Goal: Information Seeking & Learning: Learn about a topic

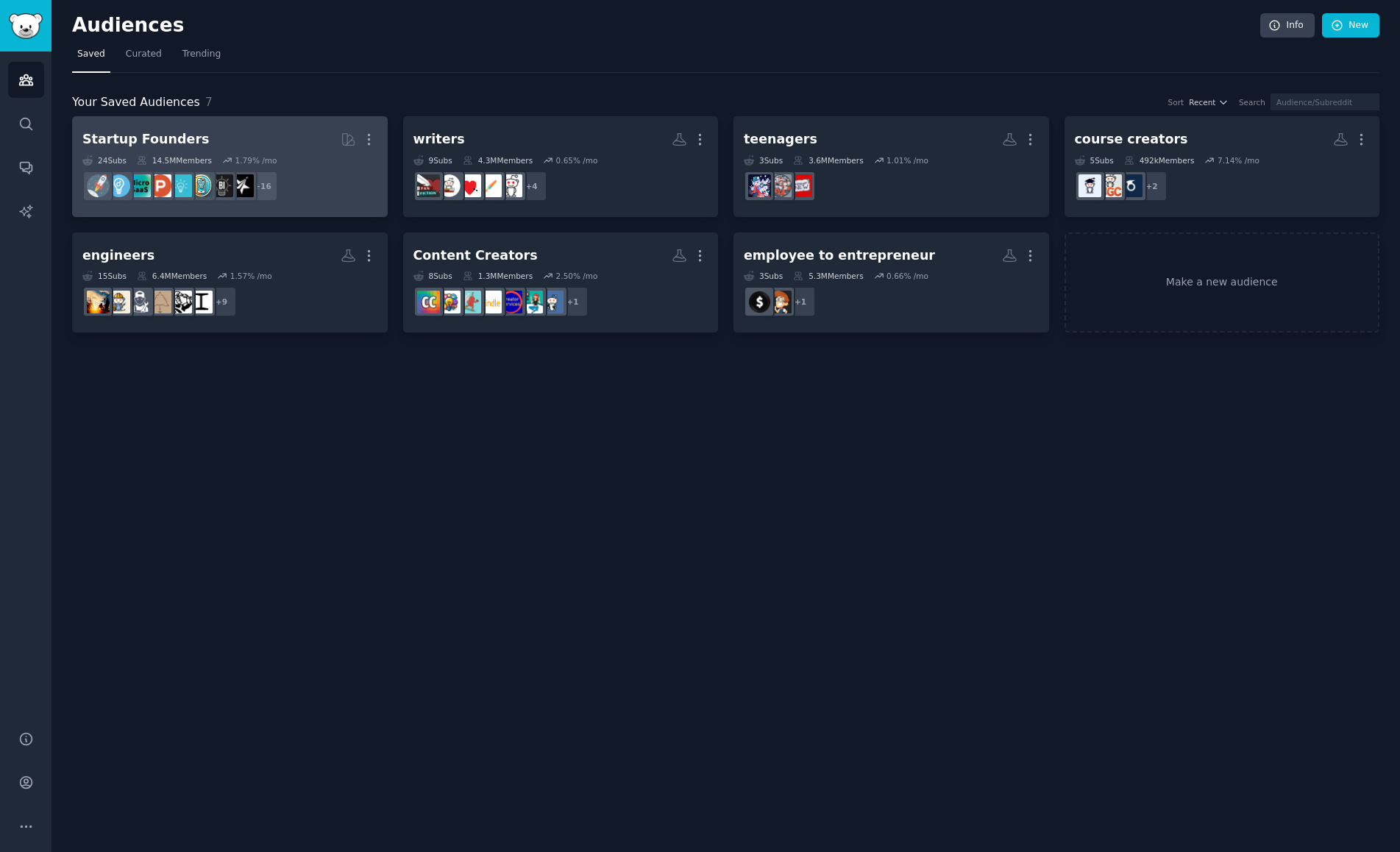
click at [155, 137] on div "Startup Founders" at bounding box center [145, 139] width 126 height 19
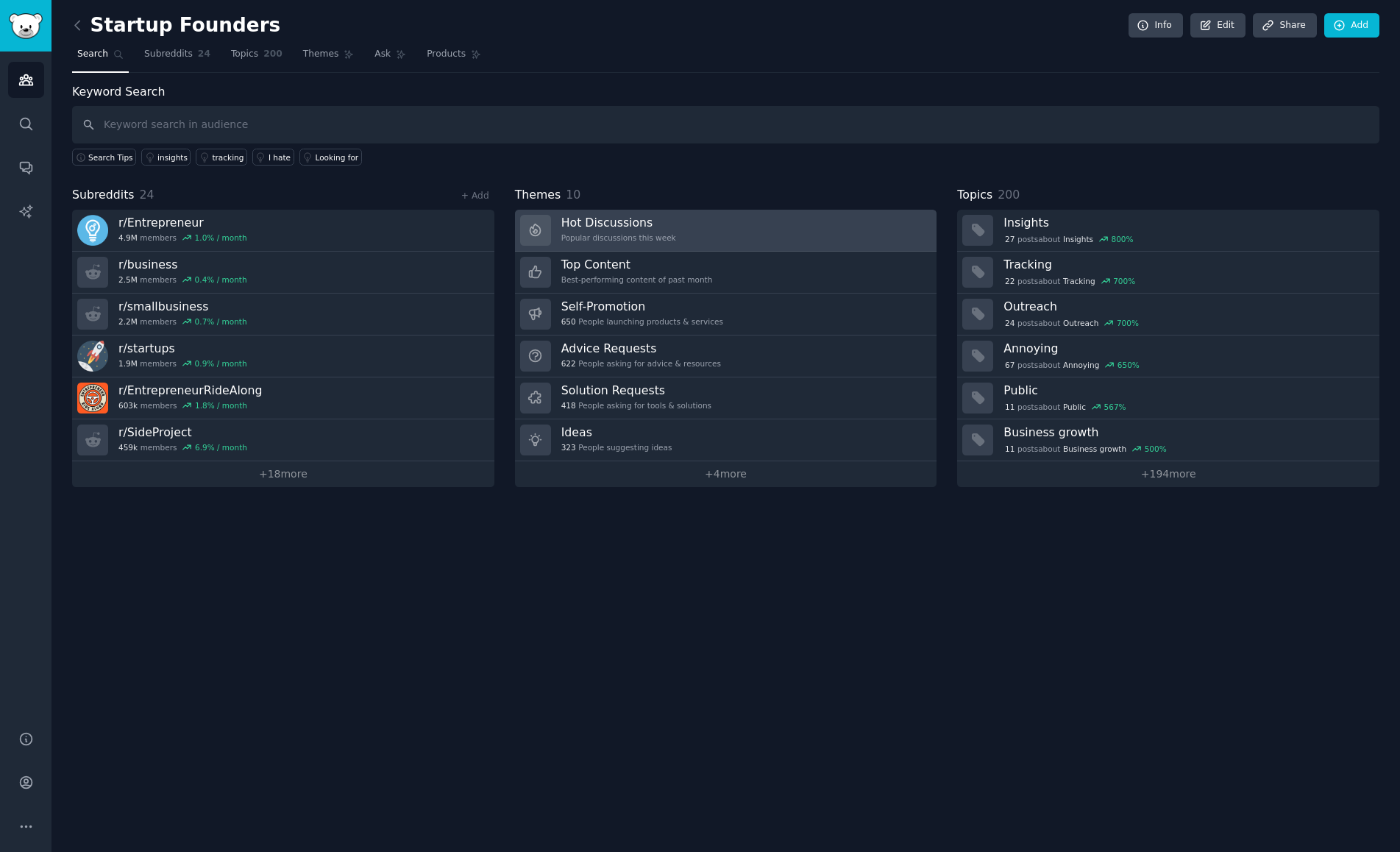
click at [627, 231] on div "Hot Discussions Popular discussions this week" at bounding box center [619, 230] width 115 height 31
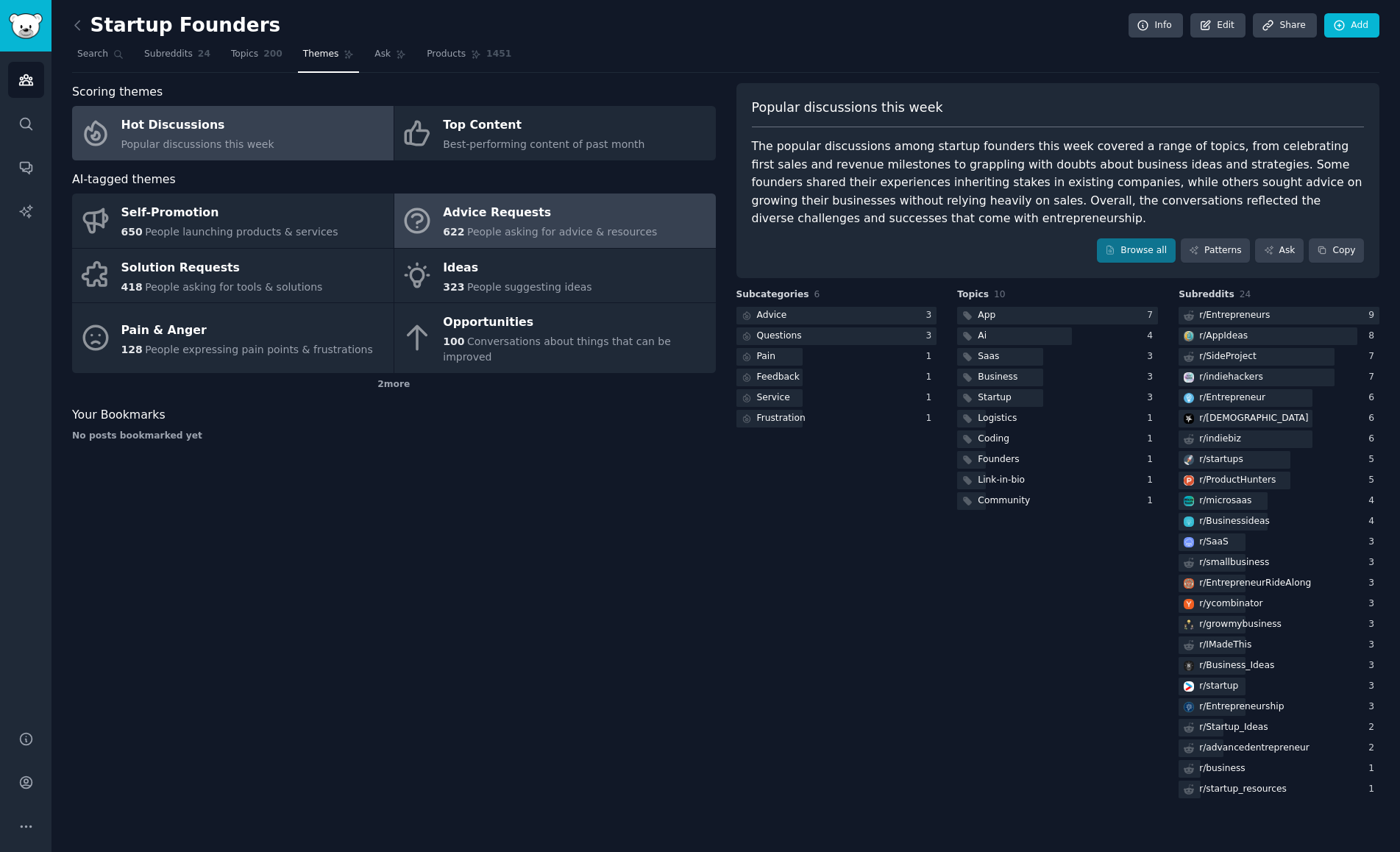
click at [500, 220] on div "Advice Requests" at bounding box center [550, 213] width 215 height 24
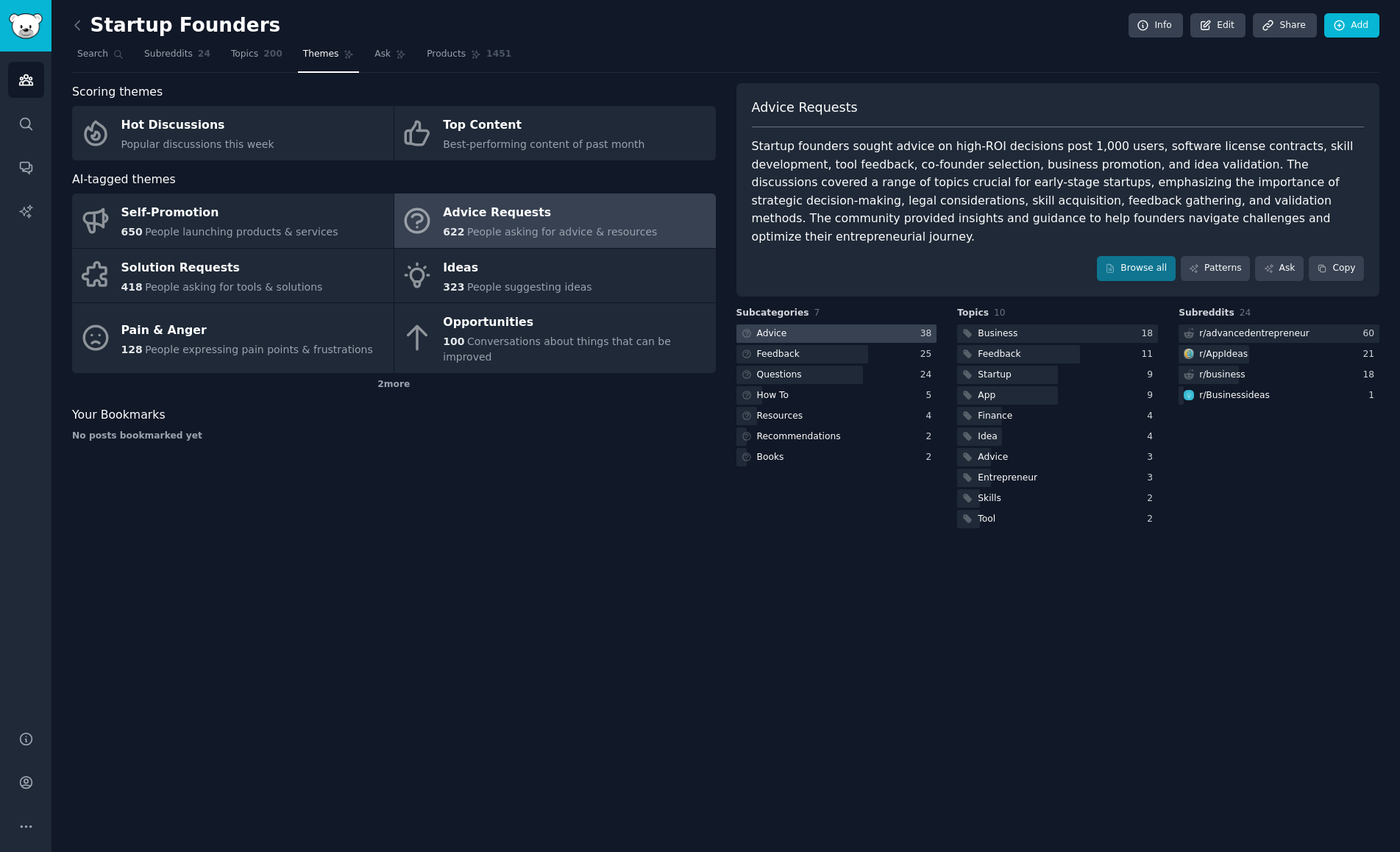
click at [784, 328] on div "Advice" at bounding box center [772, 334] width 30 height 13
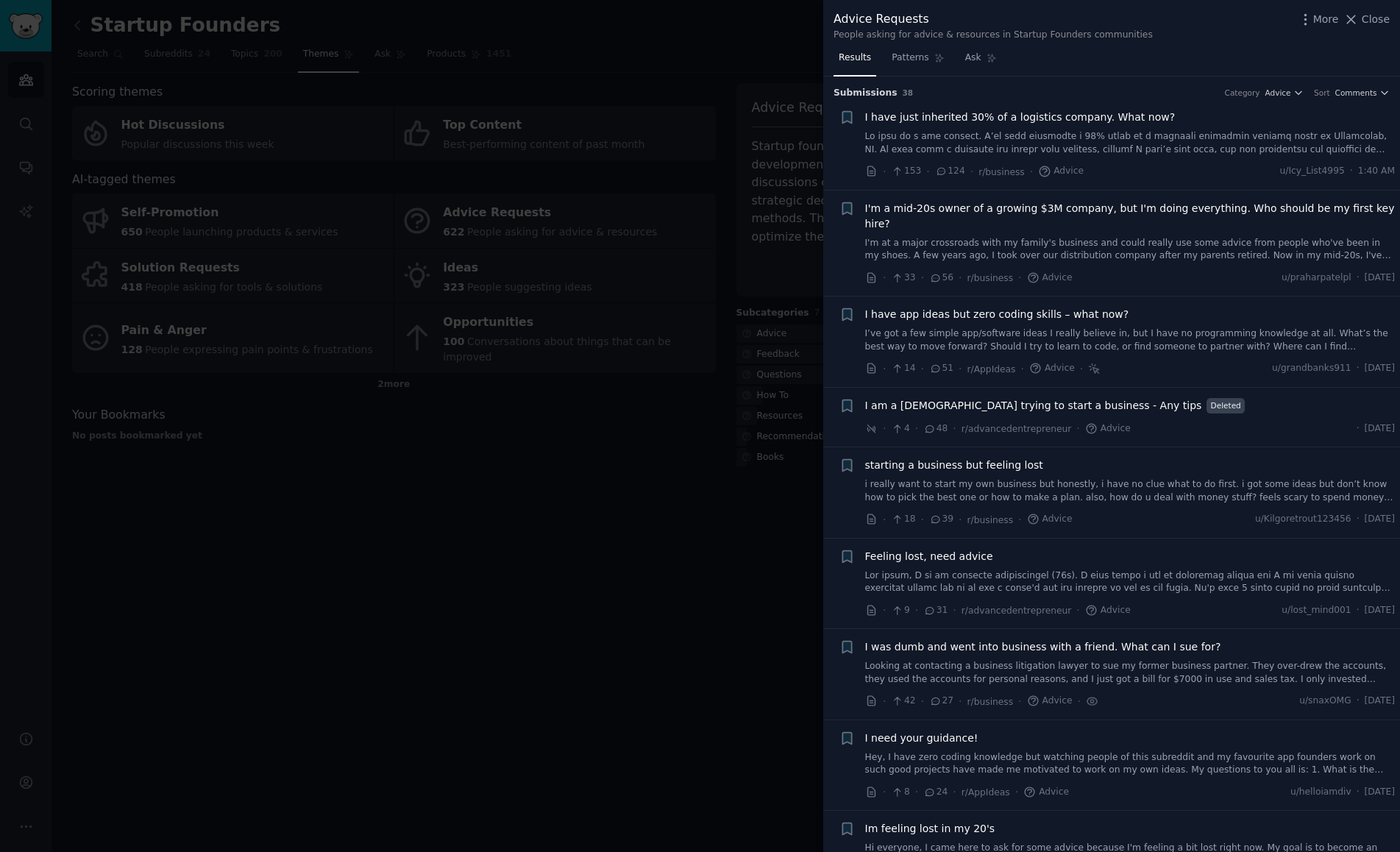
click at [946, 117] on span "I have just inherited 30% of a logistics company. What now?" at bounding box center [1020, 117] width 311 height 16
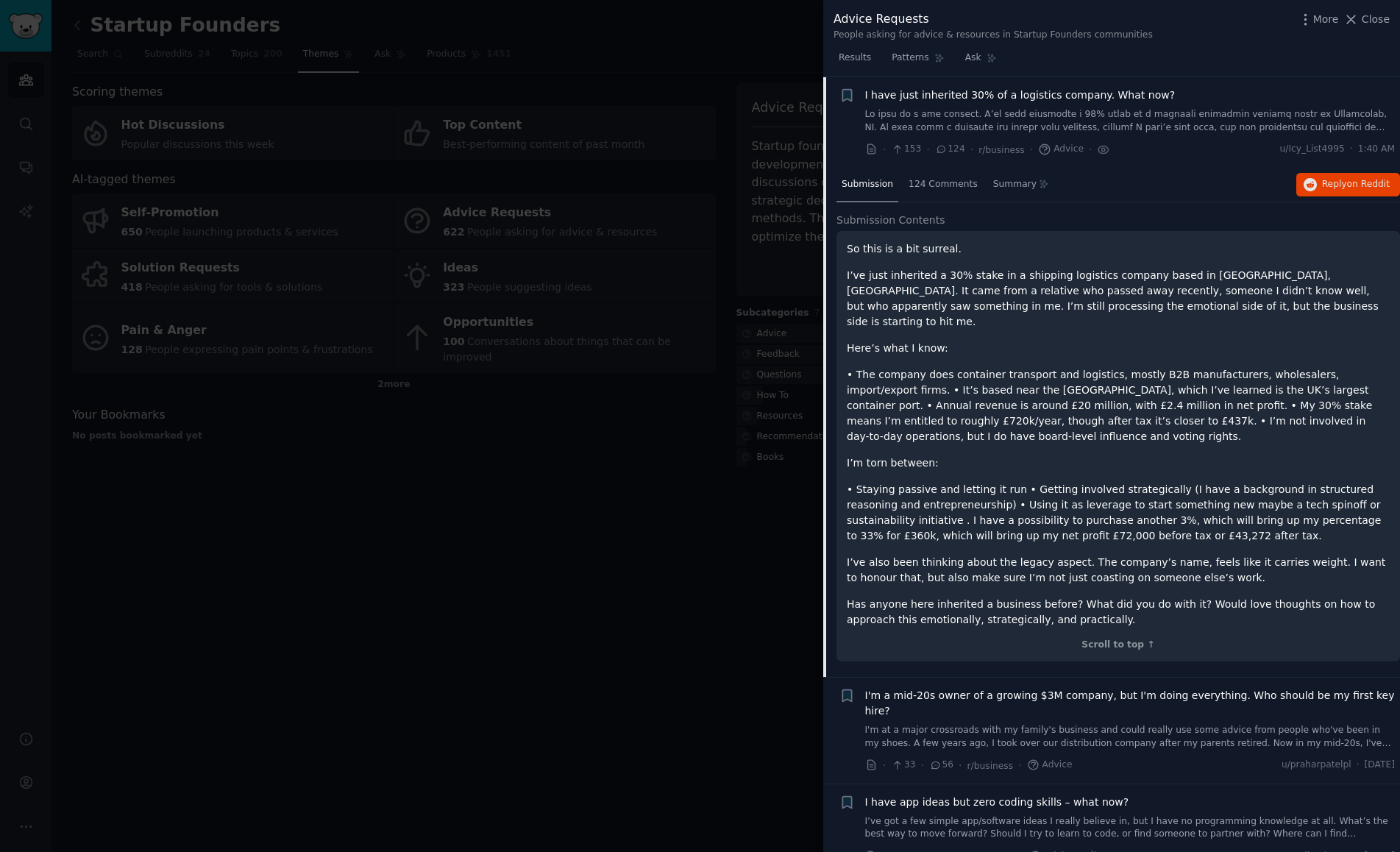
scroll to position [23, 0]
click at [1388, 185] on button "Reply on Reddit" at bounding box center [1348, 184] width 104 height 24
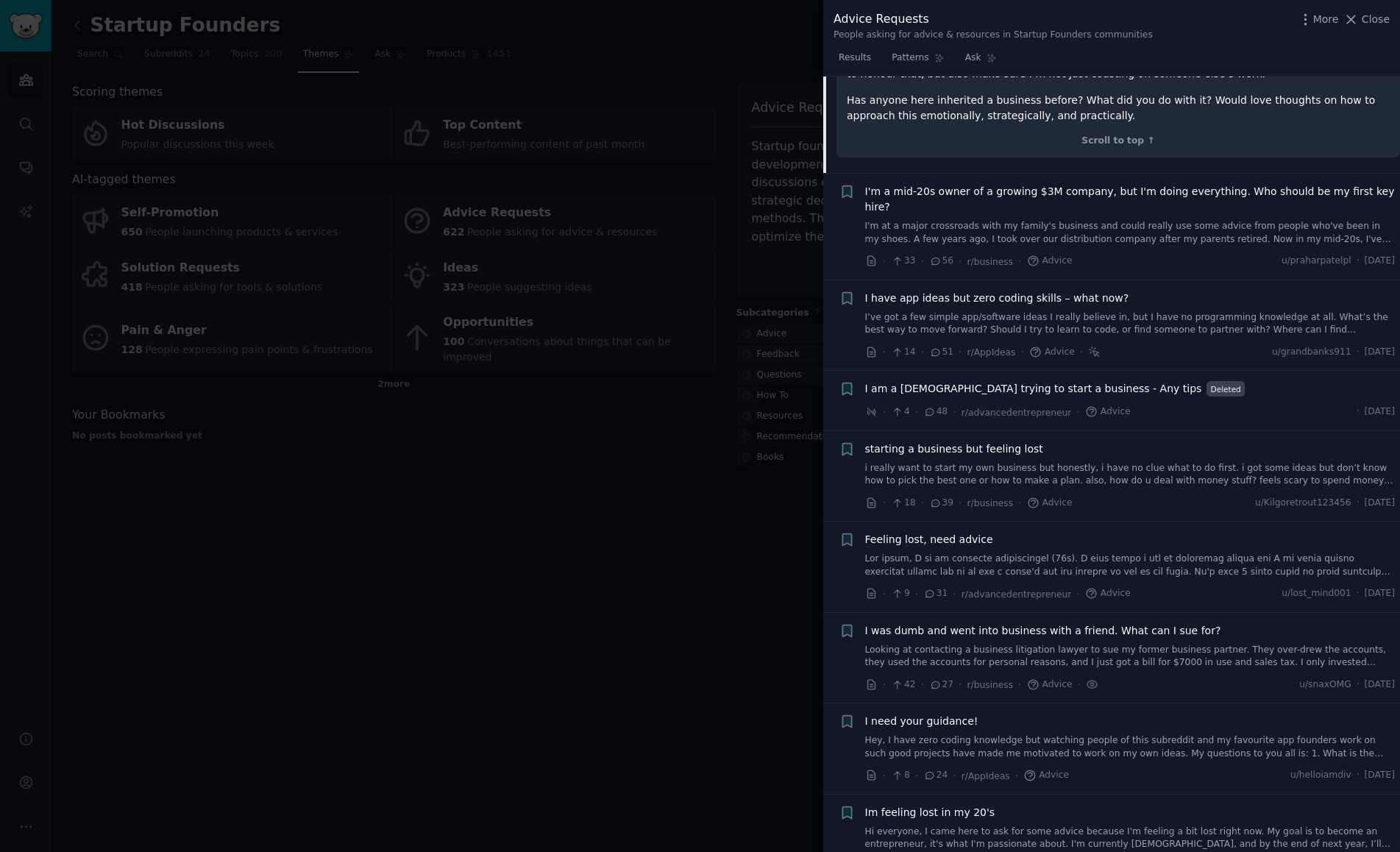
click at [963, 184] on span "I'm a mid-20s owner of a growing $3M company, but I'm doing everything. Who sho…" at bounding box center [1130, 199] width 531 height 31
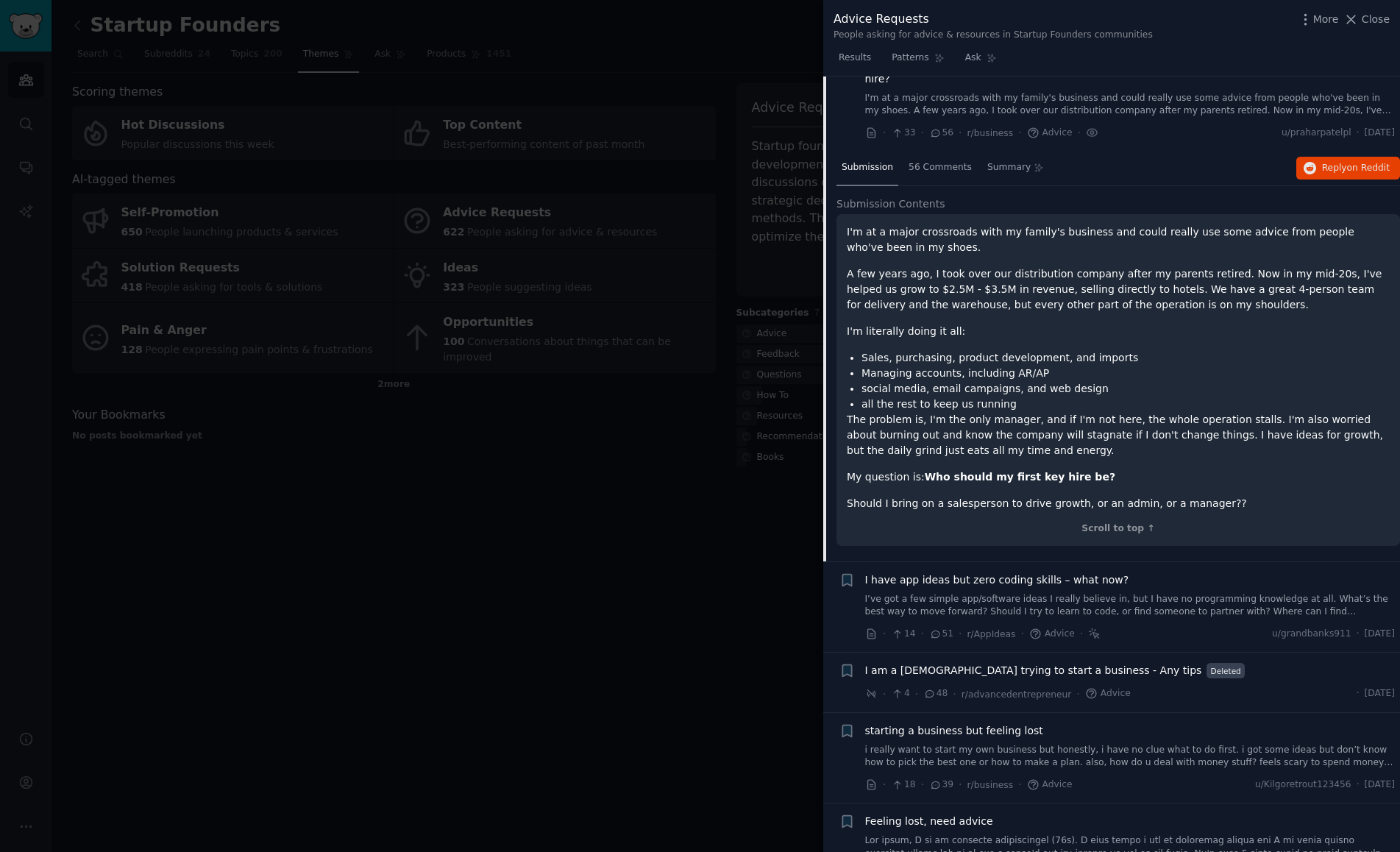
scroll to position [114, 0]
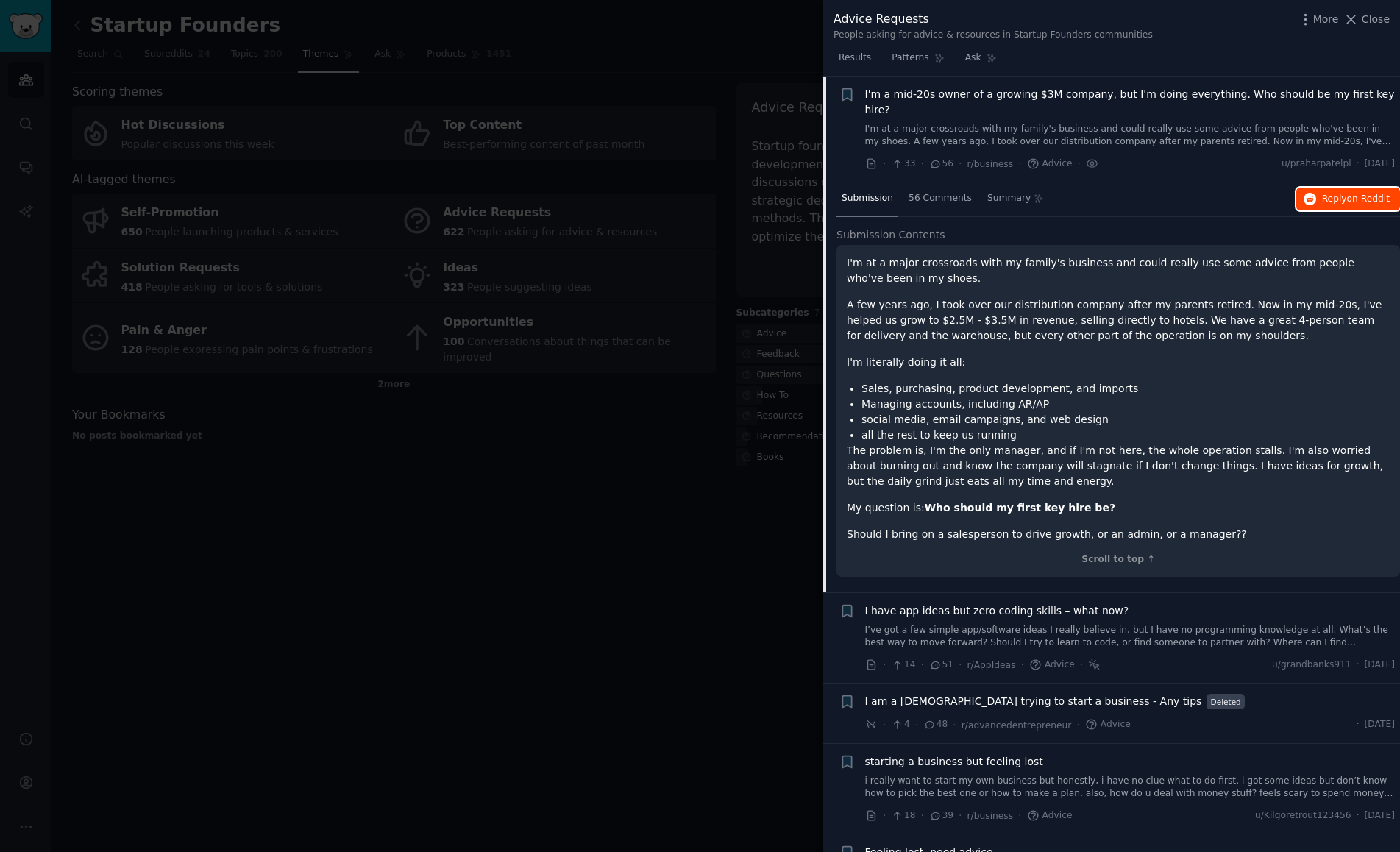
click at [1360, 191] on button "Reply on Reddit" at bounding box center [1348, 200] width 104 height 24
click at [219, 527] on div at bounding box center [700, 426] width 1400 height 852
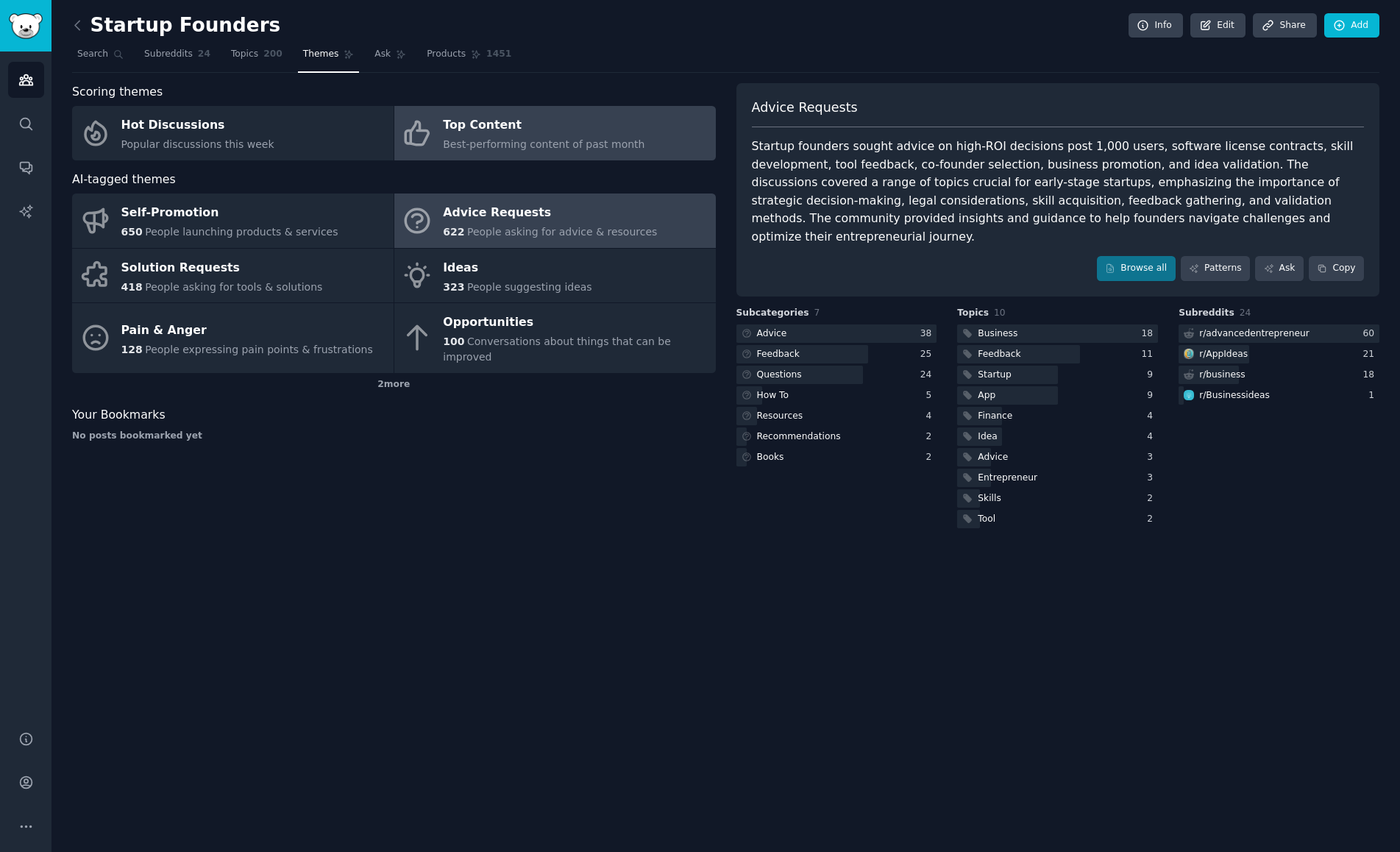
click at [501, 137] on div "Best-performing content of past month" at bounding box center [544, 145] width 201 height 16
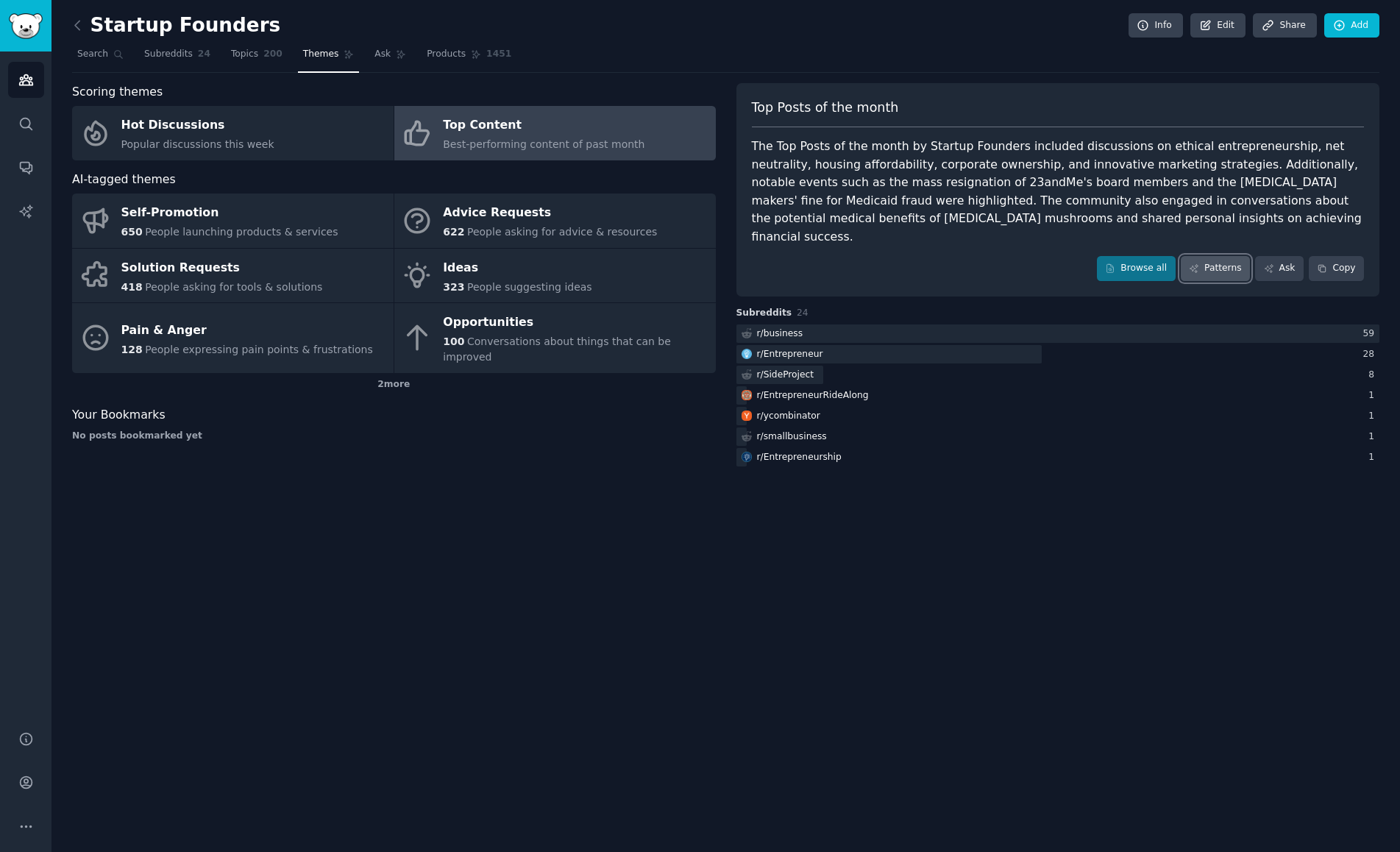
click at [1225, 257] on link "Patterns" at bounding box center [1216, 268] width 69 height 25
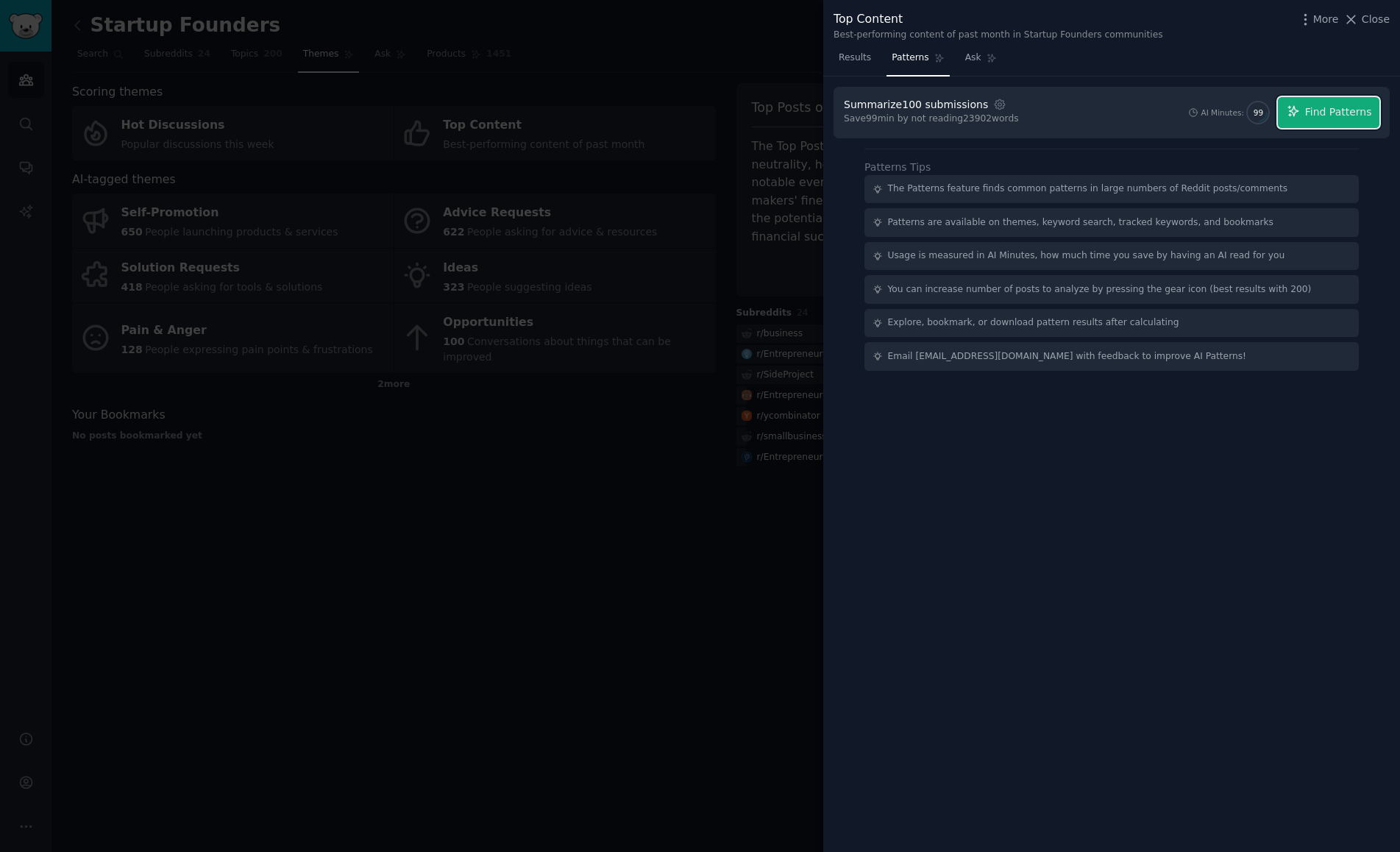
click at [1336, 114] on span "Find Patterns" at bounding box center [1338, 112] width 67 height 16
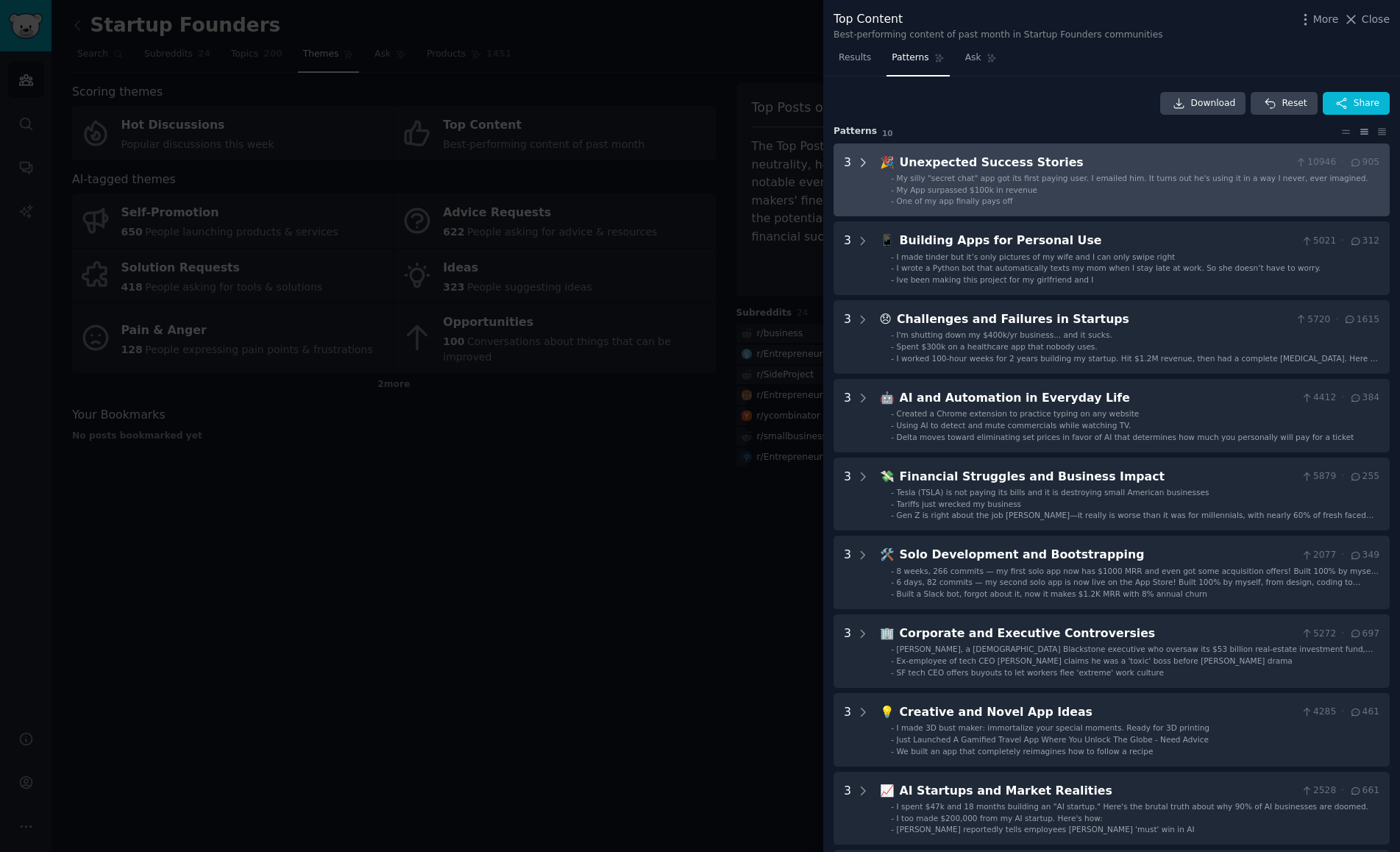
click at [865, 162] on icon at bounding box center [862, 162] width 13 height 13
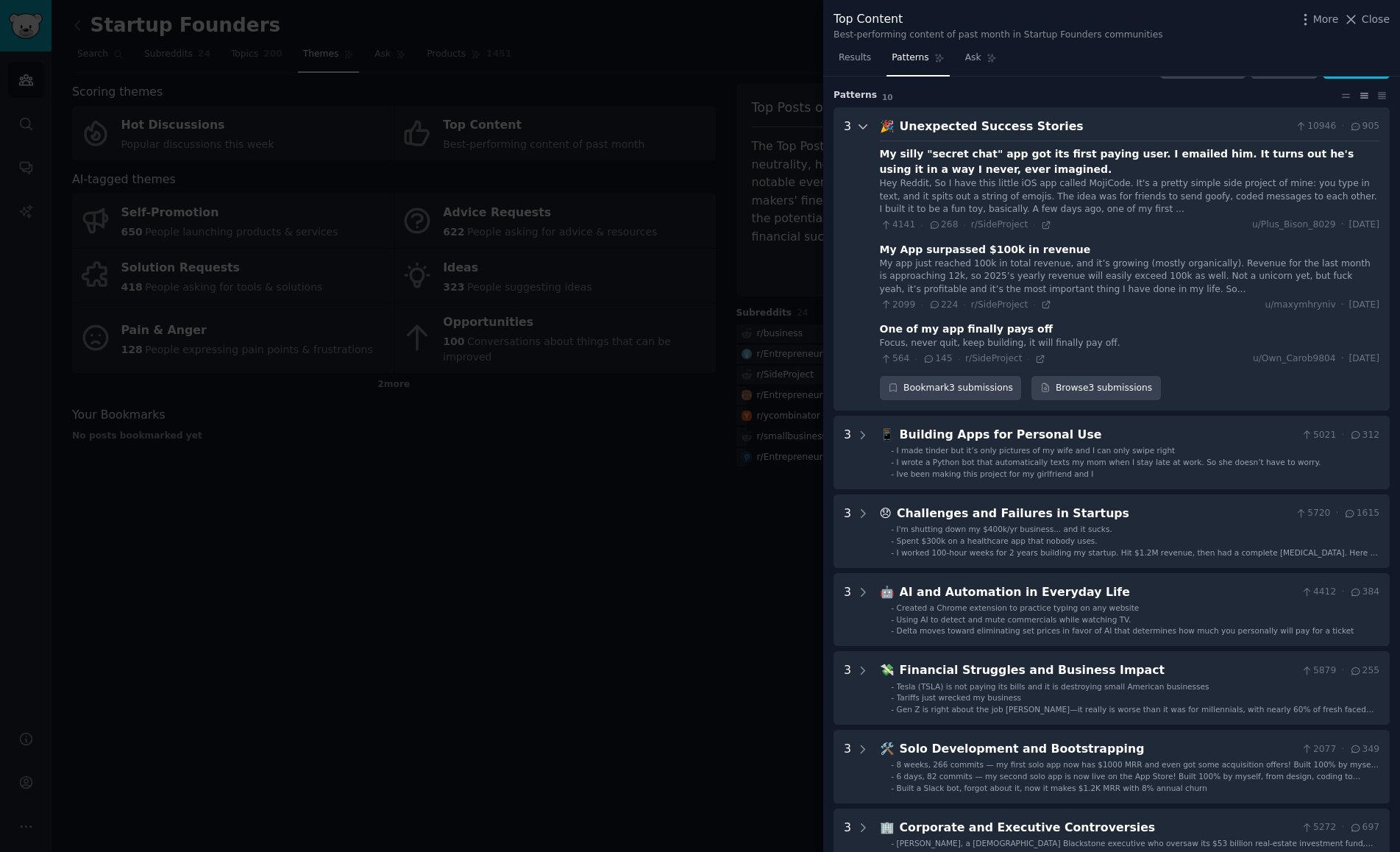
scroll to position [67, 0]
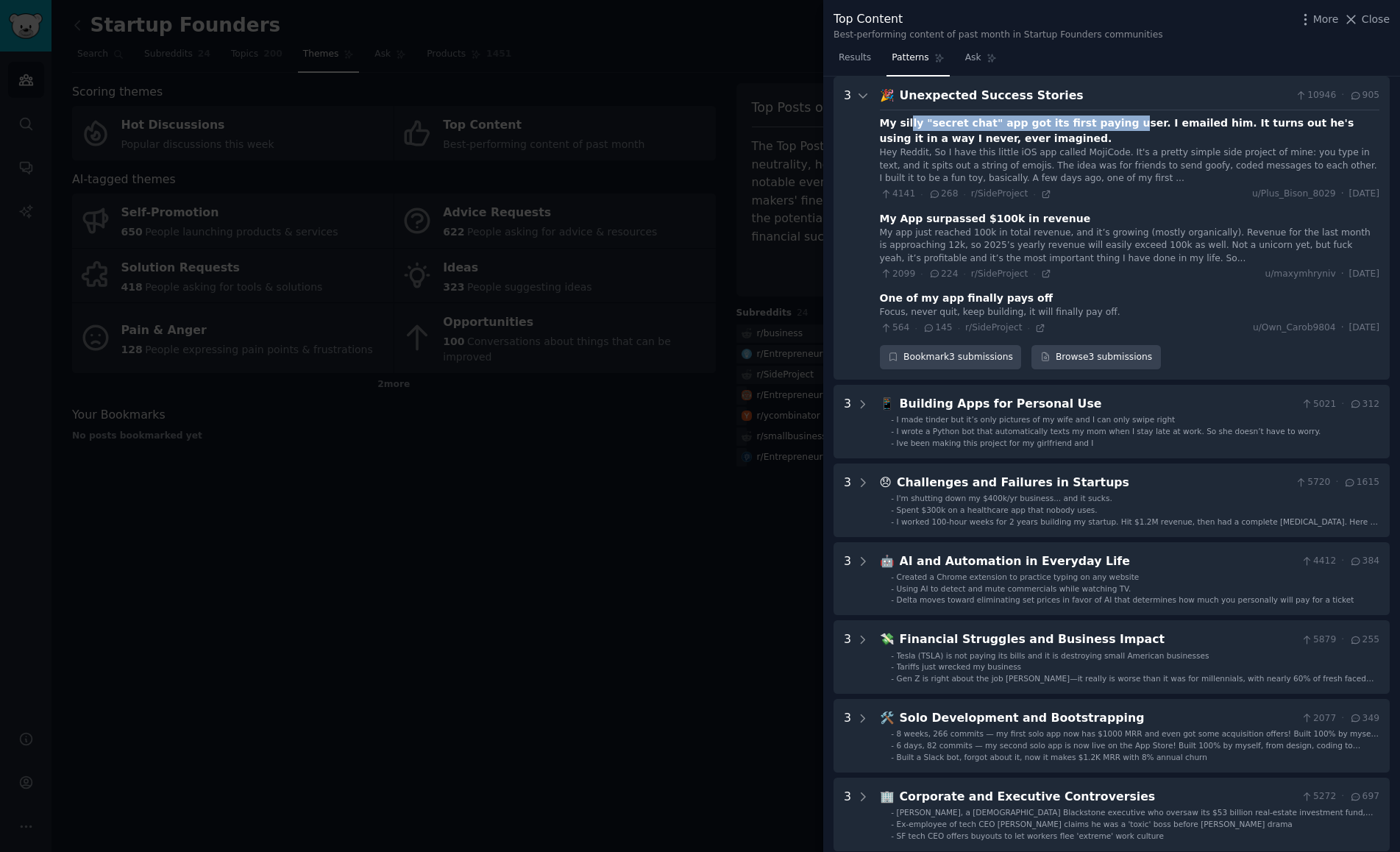
drag, startPoint x: 907, startPoint y: 120, endPoint x: 1106, endPoint y: 118, distance: 199.0
click at [1106, 118] on div "My silly "secret chat" app got its first paying user. I emailed him. It turns o…" at bounding box center [1130, 131] width 500 height 31
drag, startPoint x: 894, startPoint y: 221, endPoint x: 1058, endPoint y: 217, distance: 164.0
click at [1058, 217] on div "My App surpassed $100k in revenue" at bounding box center [985, 219] width 211 height 16
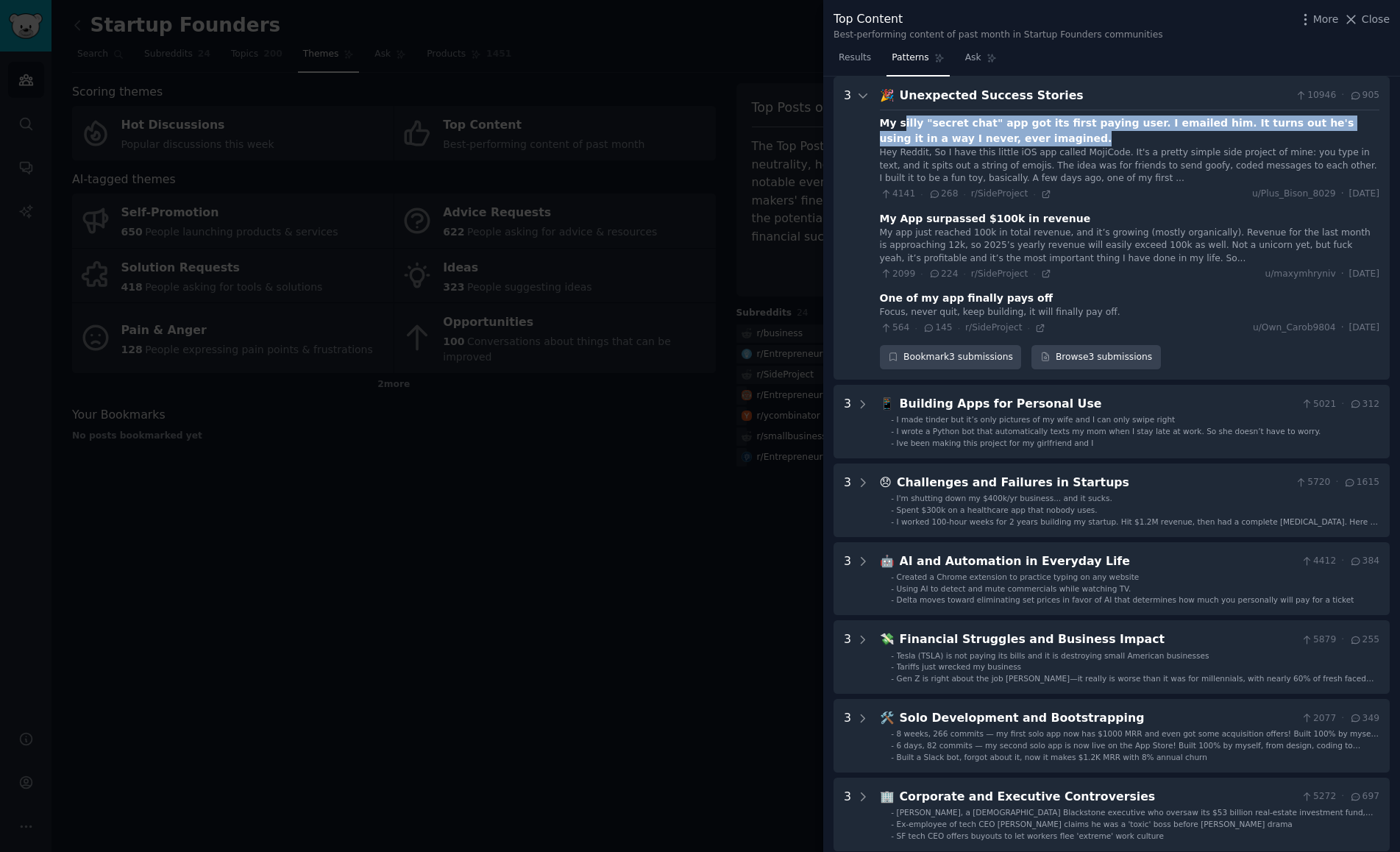
drag, startPoint x: 1012, startPoint y: 140, endPoint x: 909, endPoint y: 129, distance: 103.6
click at [905, 123] on div "My silly "secret chat" app got its first paying user. I emailed him. It turns o…" at bounding box center [1130, 131] width 500 height 31
click at [1044, 198] on icon at bounding box center [1046, 194] width 11 height 11
click at [1044, 271] on icon at bounding box center [1046, 275] width 7 height 7
click at [1041, 333] on icon at bounding box center [1041, 328] width 11 height 11
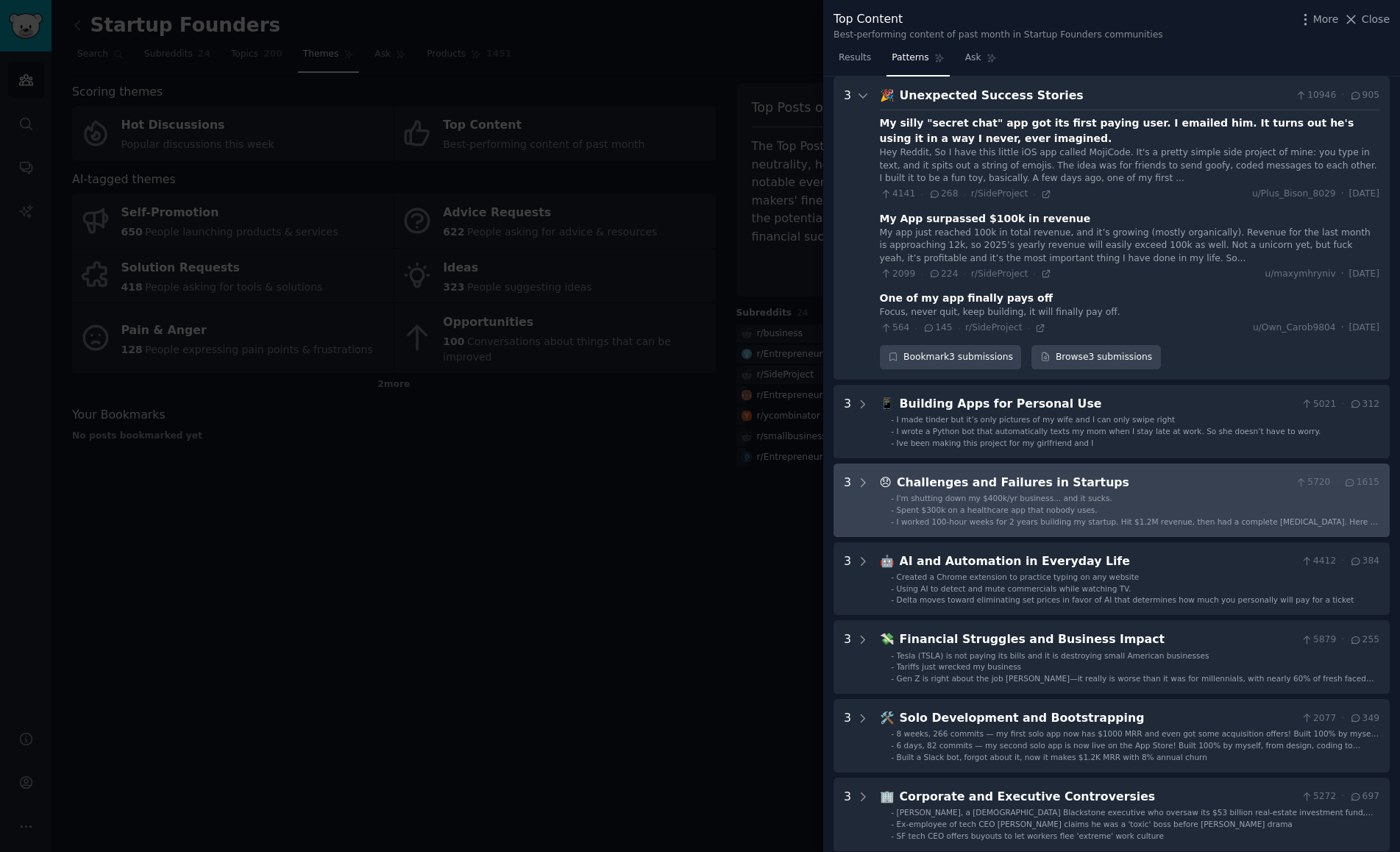
click at [997, 501] on span "I'm shutting down my $400k/yr business... and it sucks." at bounding box center [1005, 498] width 215 height 9
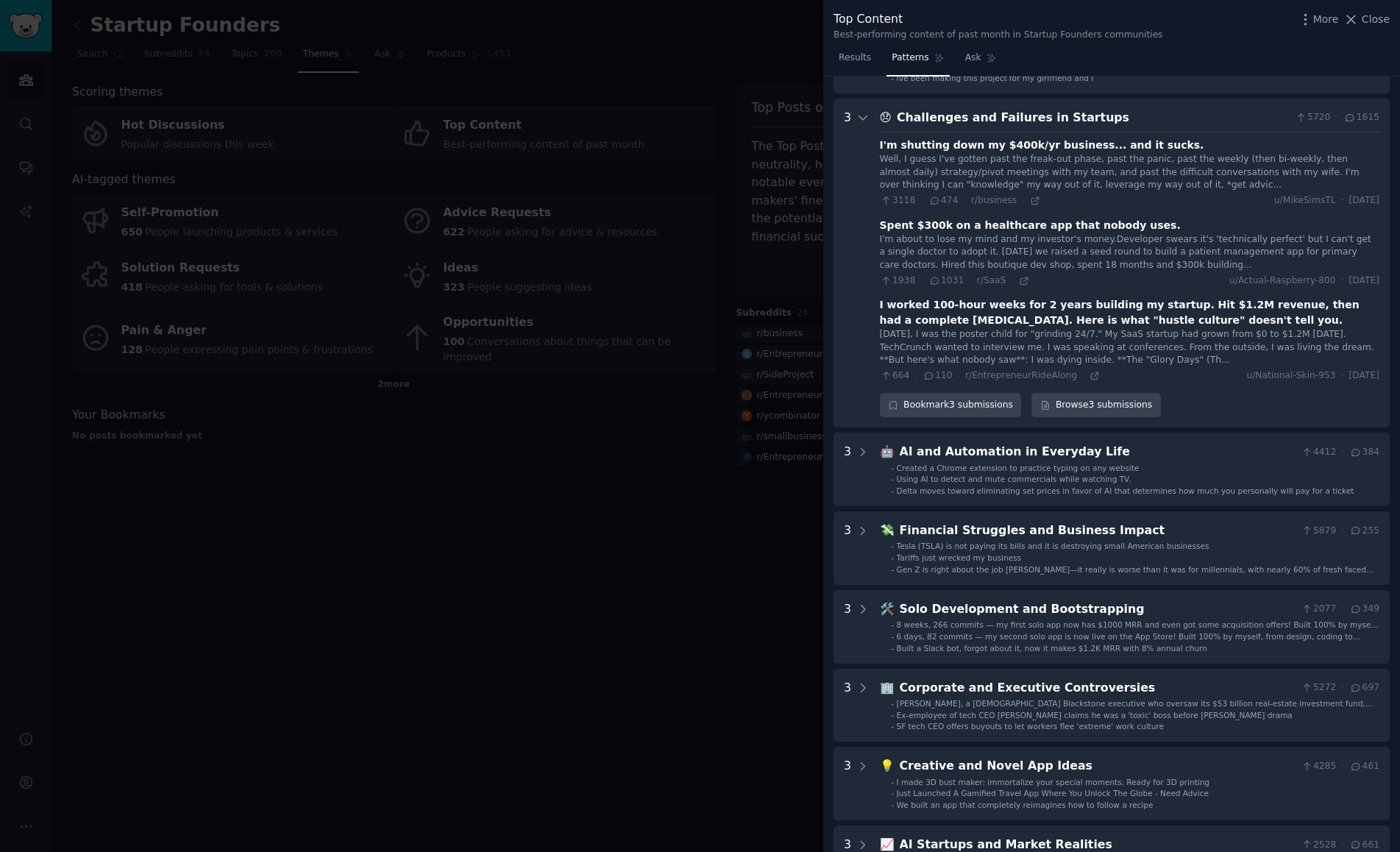
scroll to position [454, 0]
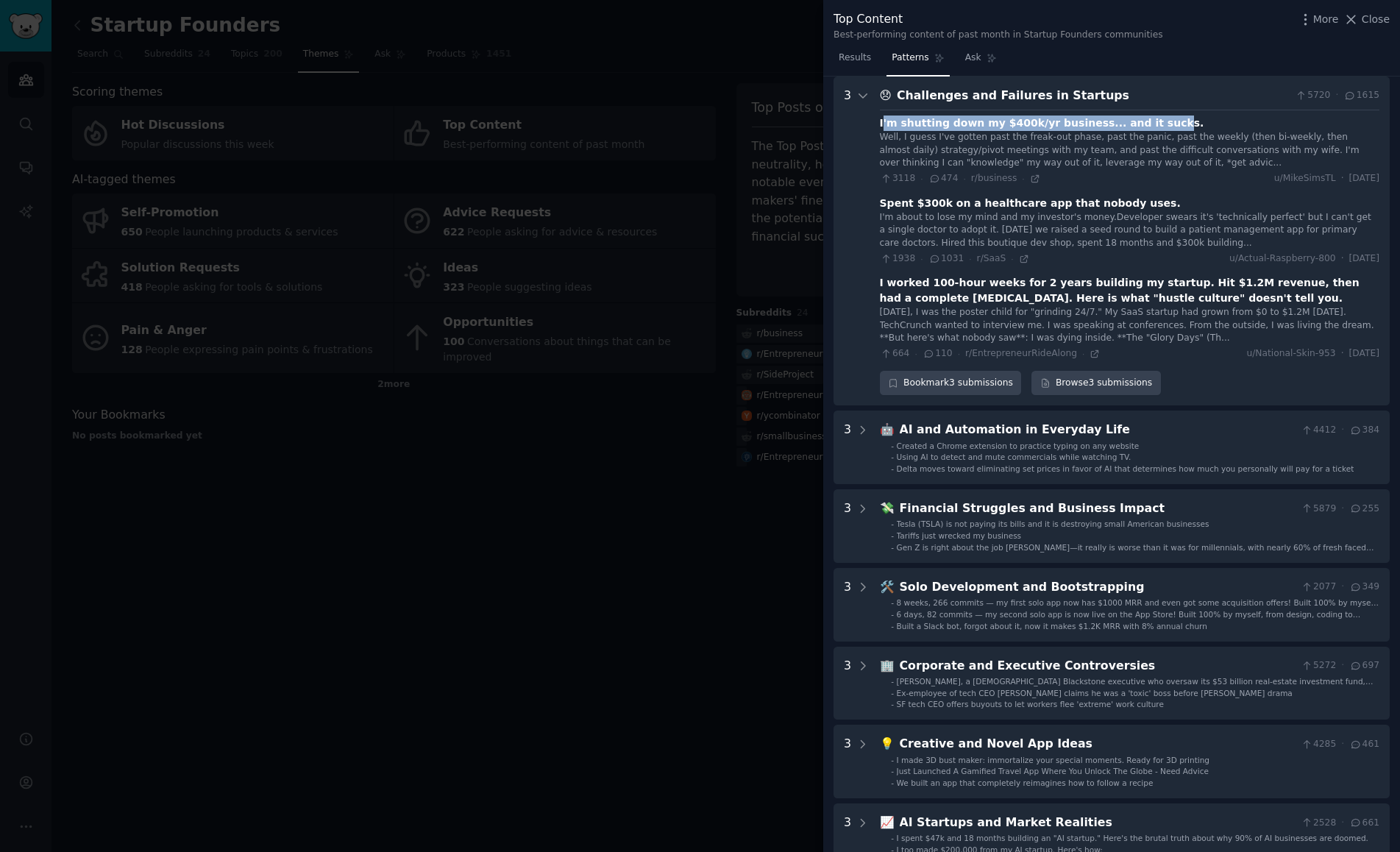
drag, startPoint x: 882, startPoint y: 123, endPoint x: 1146, endPoint y: 121, distance: 264.0
click at [1146, 121] on div "I'm shutting down my $400k/yr business... and it sucks." at bounding box center [1042, 124] width 325 height 16
click at [1032, 176] on icon at bounding box center [1035, 177] width 11 height 11
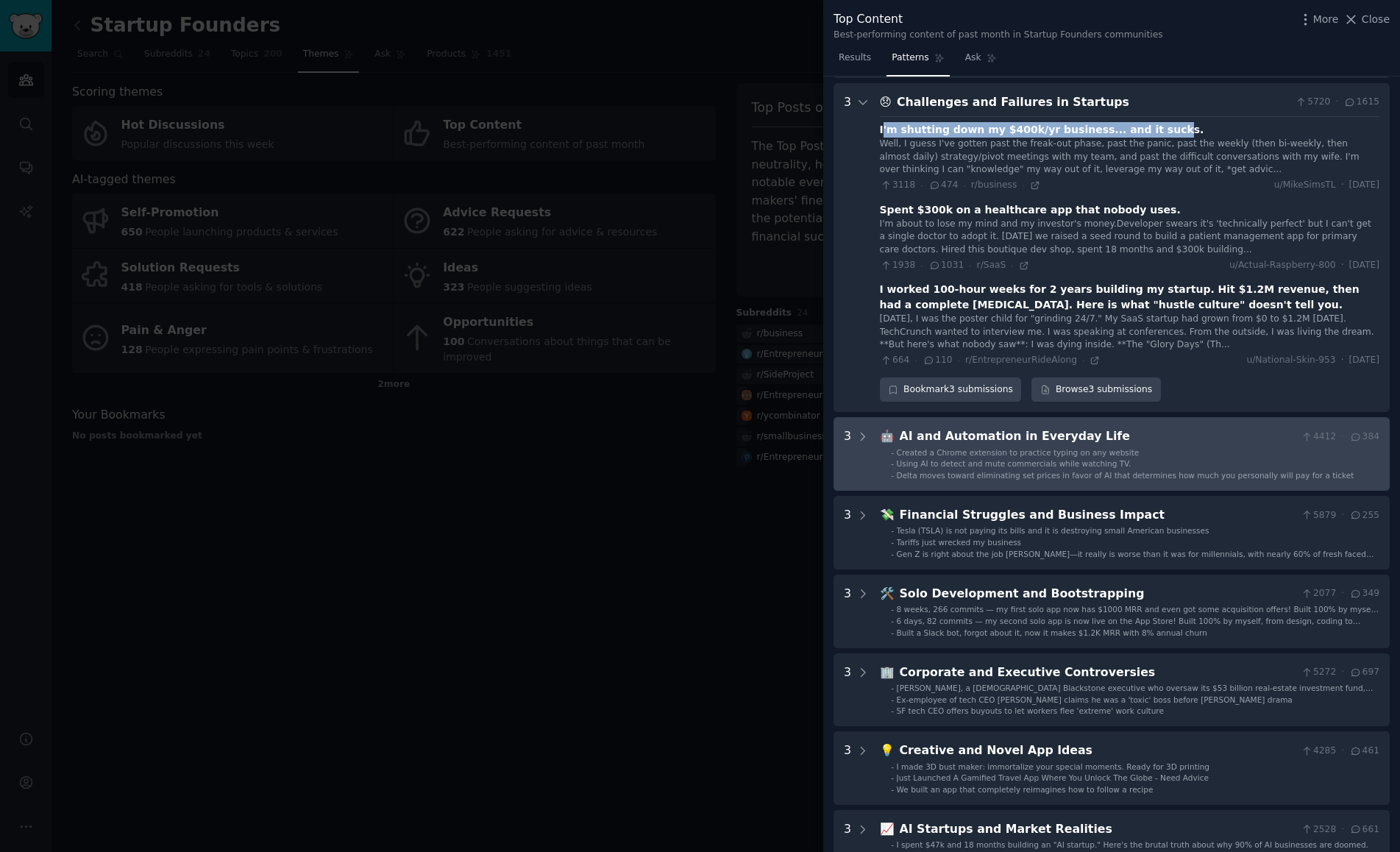
scroll to position [446, 0]
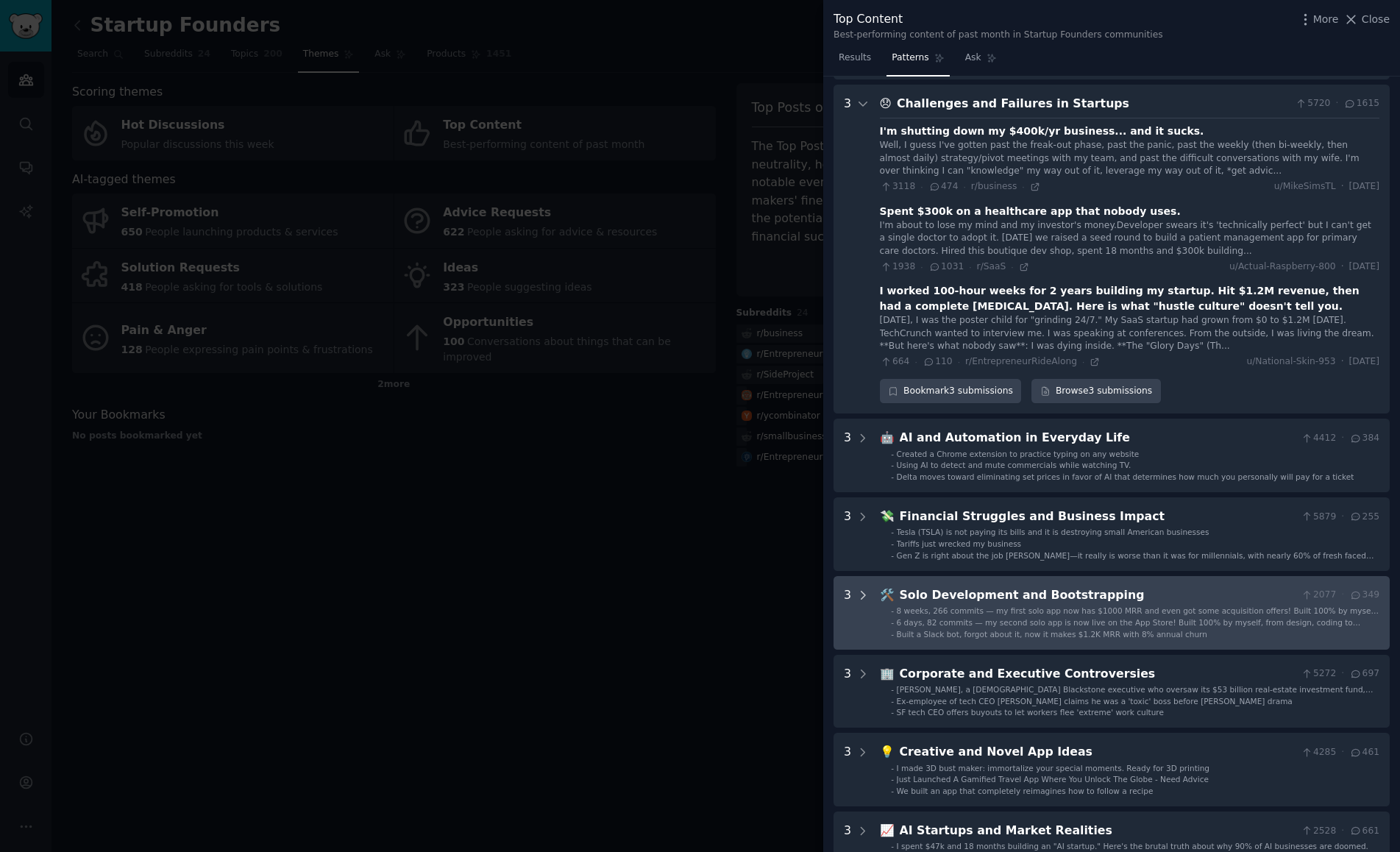
click at [861, 594] on icon at bounding box center [862, 595] width 13 height 13
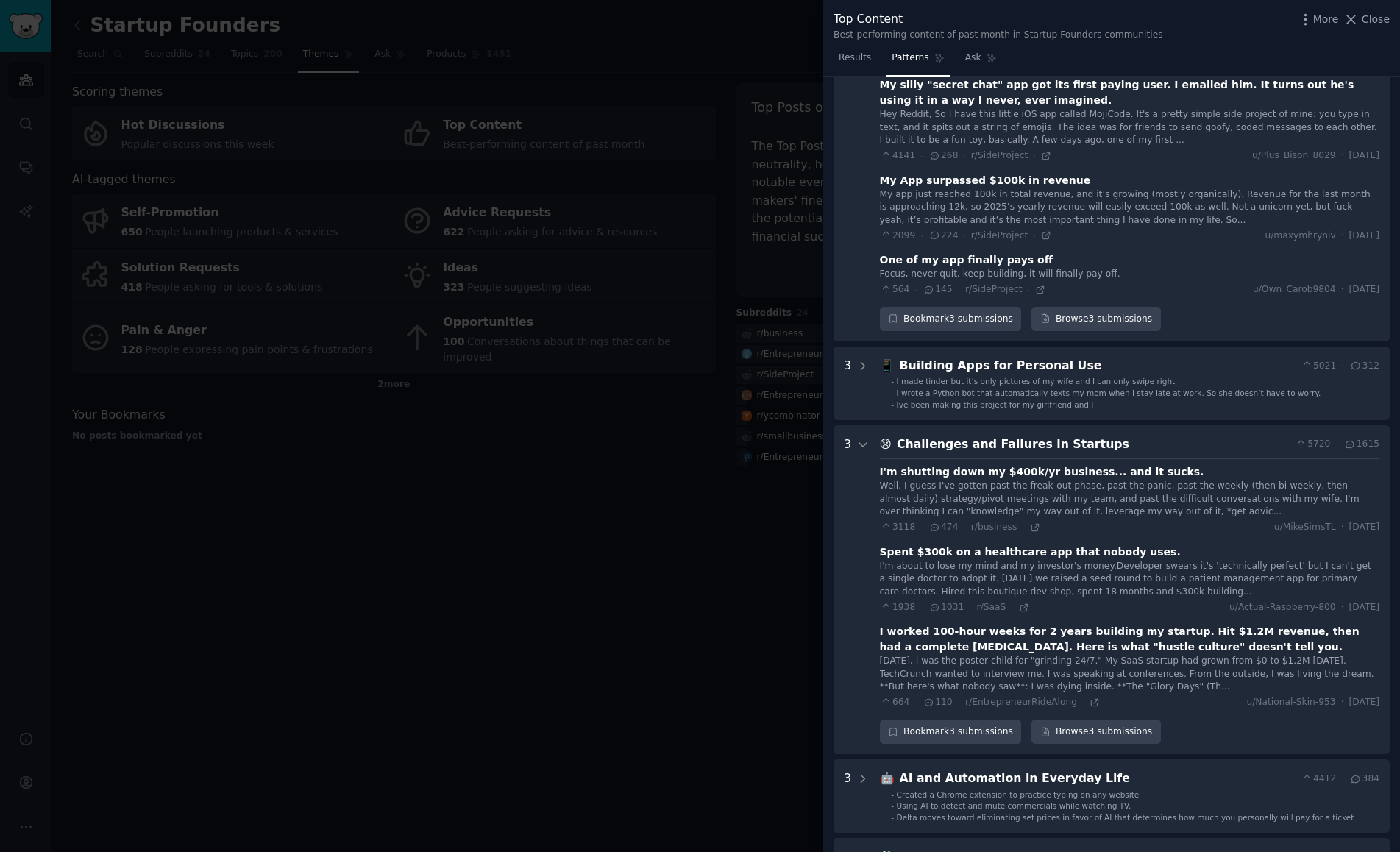
scroll to position [103, 0]
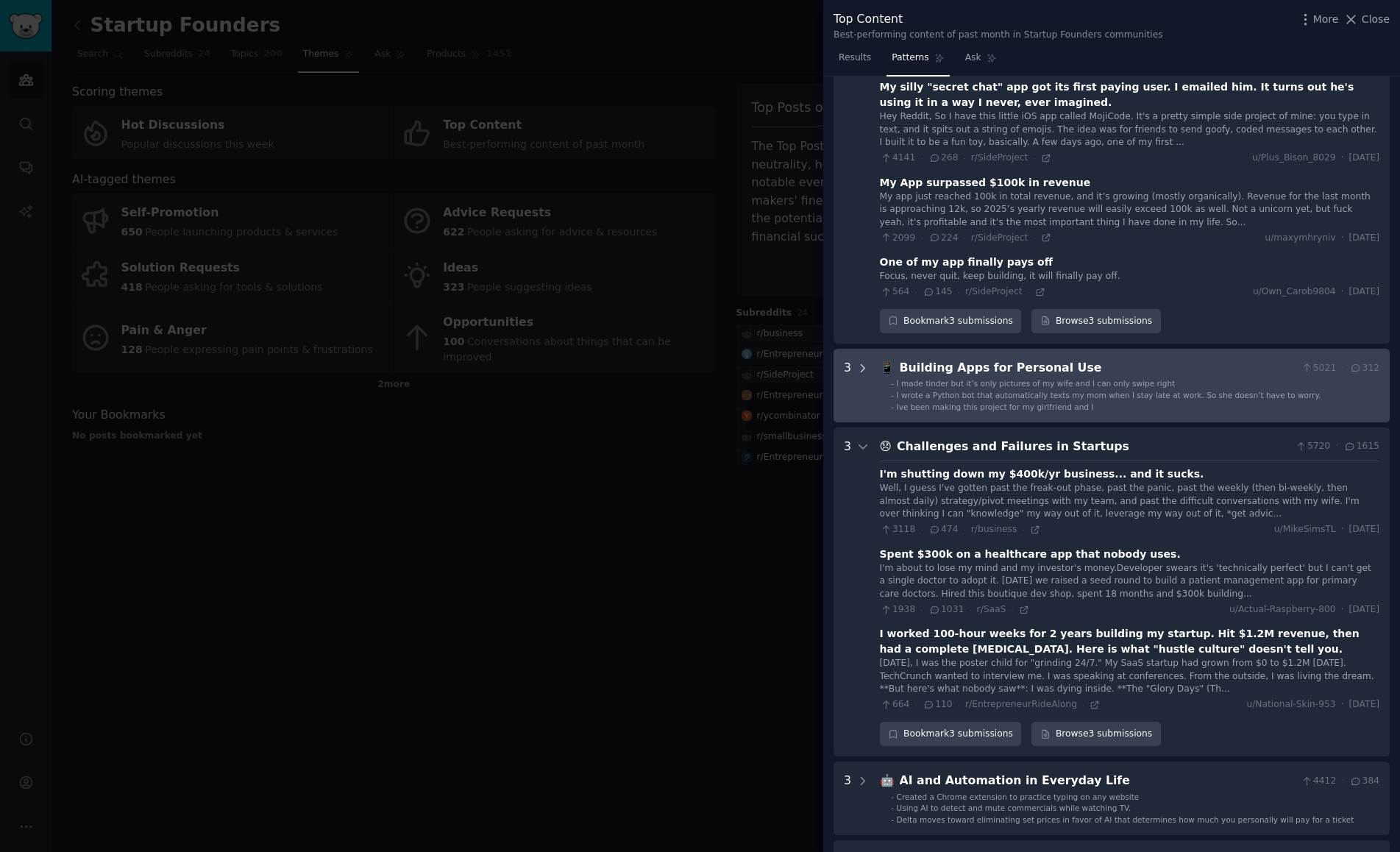
click at [862, 367] on icon at bounding box center [862, 368] width 13 height 13
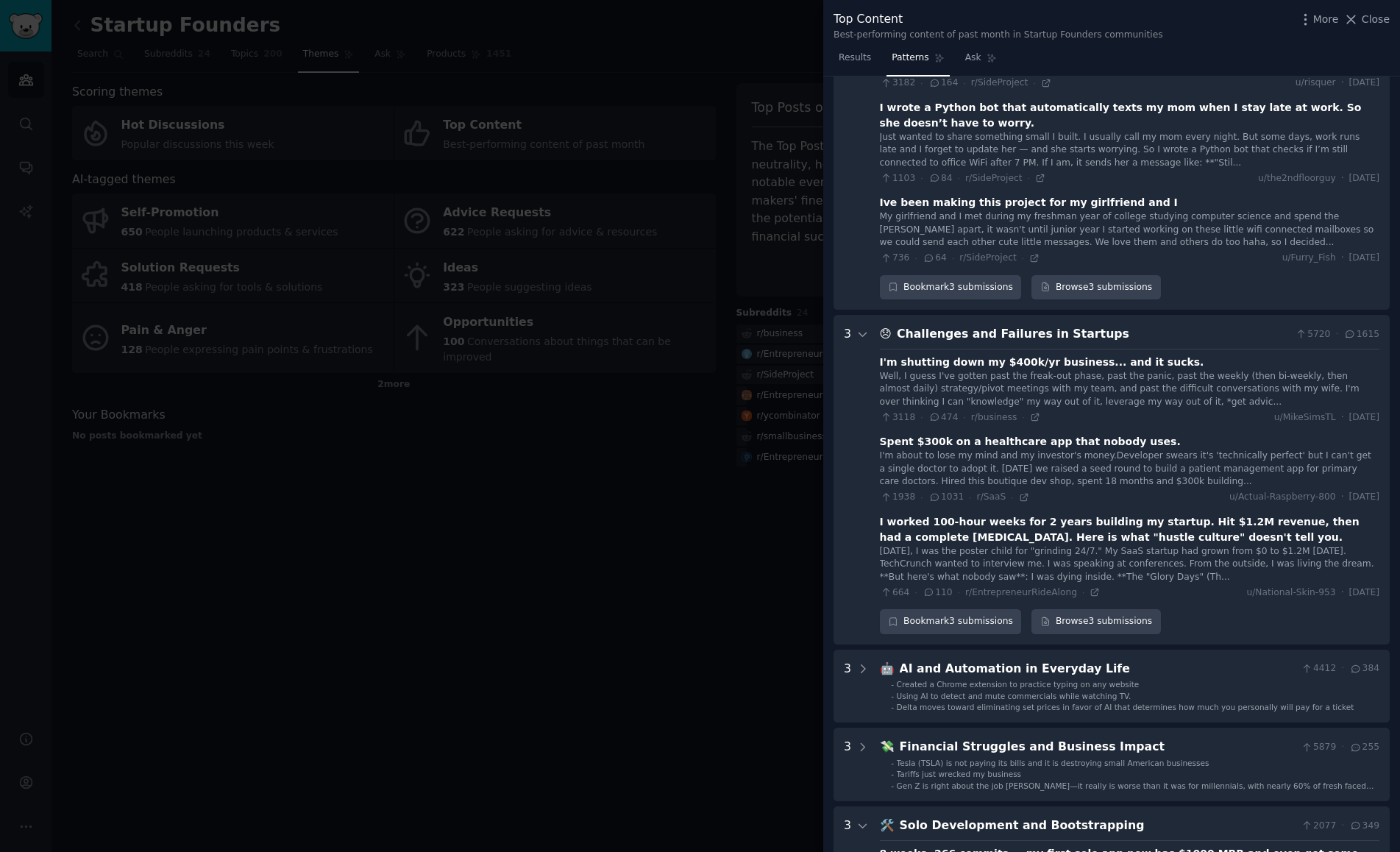
scroll to position [436, 0]
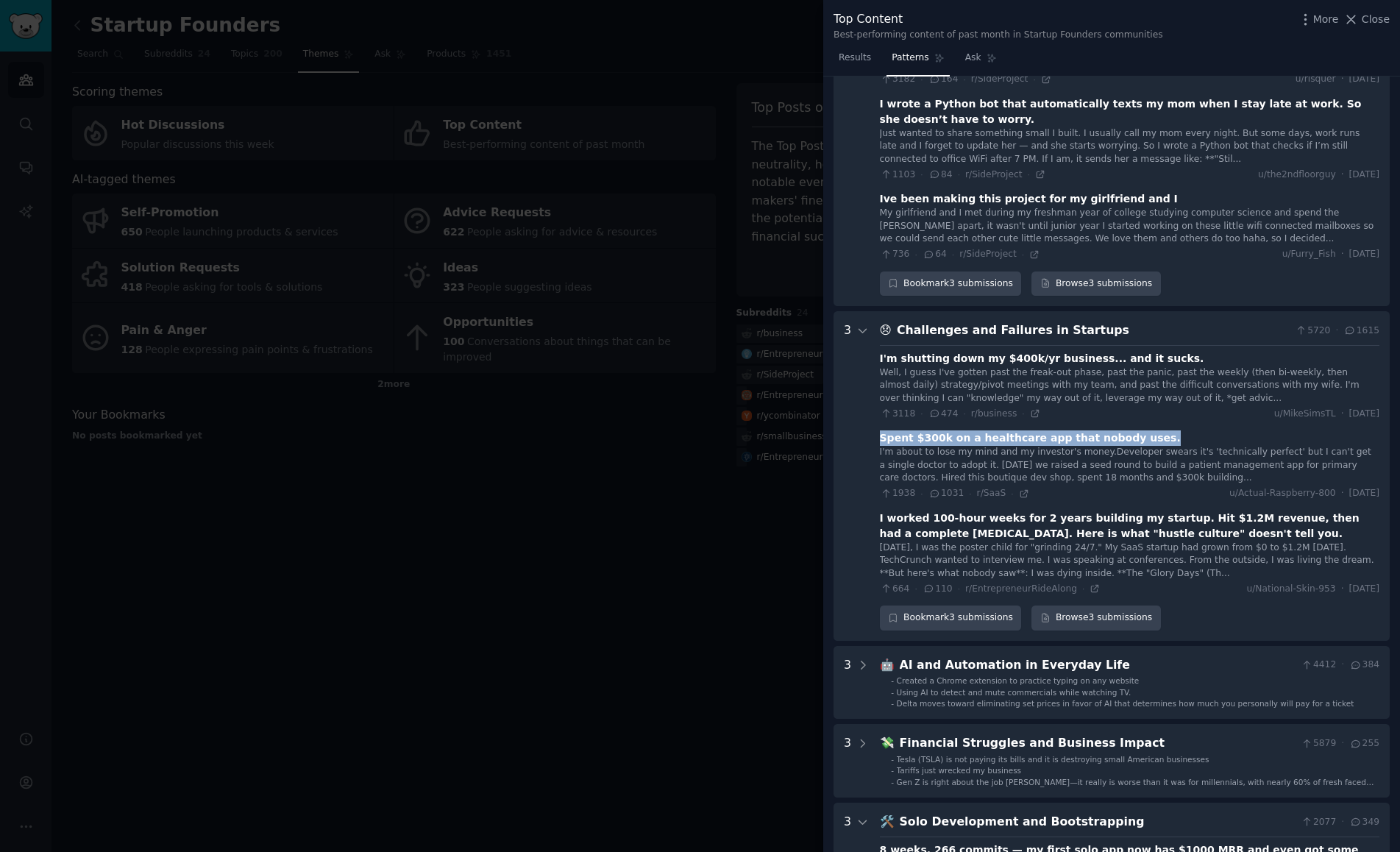
drag, startPoint x: 882, startPoint y: 437, endPoint x: 1108, endPoint y: 455, distance: 226.7
click at [1163, 440] on div "Spent $300k on a healthcare app that nobody uses." at bounding box center [1130, 439] width 500 height 16
click at [1019, 494] on icon at bounding box center [1024, 494] width 11 height 11
